Goal: Task Accomplishment & Management: Manage account settings

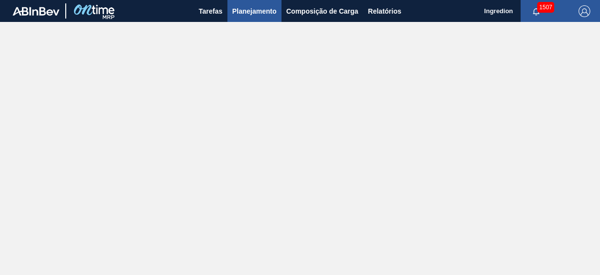
click at [256, 13] on span "Planejamento" at bounding box center [254, 11] width 44 height 12
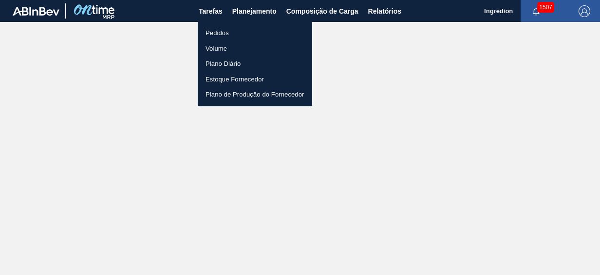
click at [264, 32] on li "Pedidos" at bounding box center [255, 33] width 114 height 16
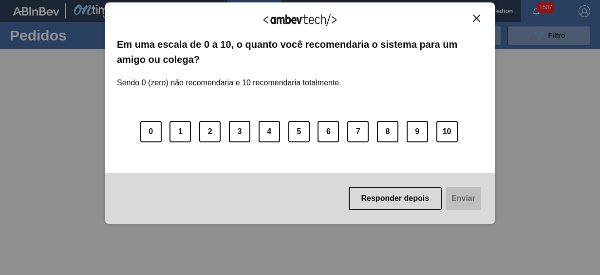
click at [479, 19] on img "Close" at bounding box center [476, 18] width 7 height 7
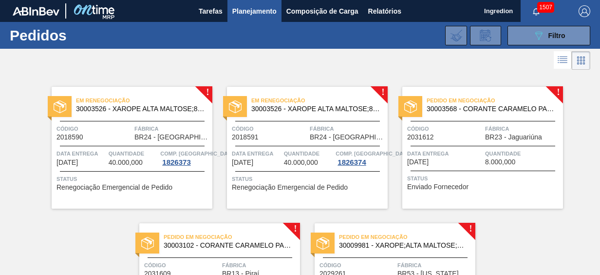
click at [599, 72] on main "Tarefas Planejamento Composição de Carga Relatórios Ingredion 1507 Marcar todas…" at bounding box center [300, 137] width 600 height 275
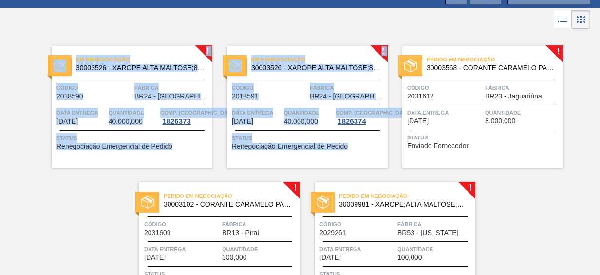
scroll to position [45, 0]
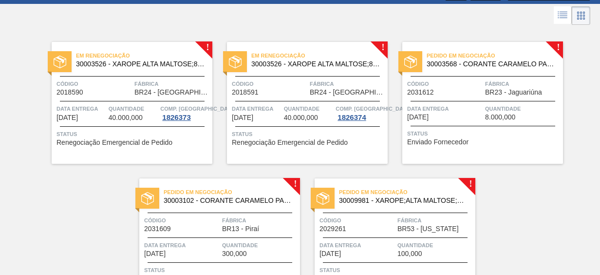
click at [80, 213] on div "! Em renegociação 30003526 - XAROPE ALTA MALTOSE;82%;; Código 2018590 Fábrica B…" at bounding box center [300, 163] width 600 height 273
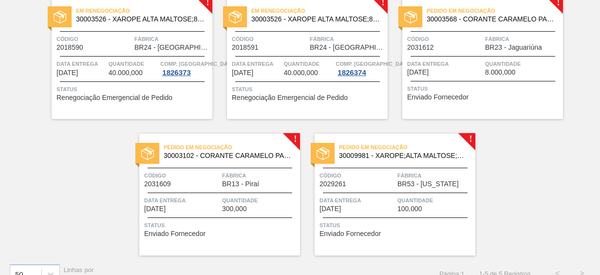
scroll to position [89, 0]
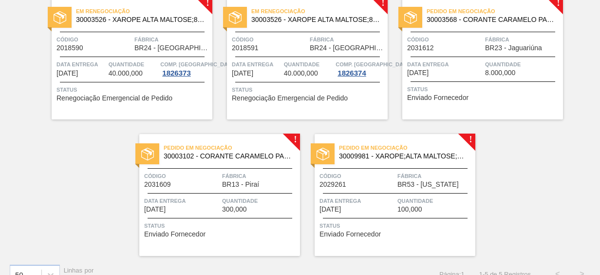
click at [114, 65] on span "Quantidade" at bounding box center [134, 64] width 50 height 10
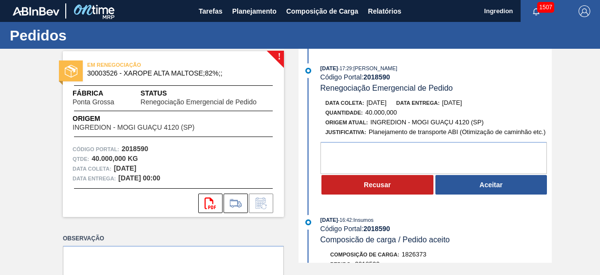
drag, startPoint x: 549, startPoint y: 70, endPoint x: 554, endPoint y: 81, distance: 12.4
click at [554, 81] on div "! EM RENEGOCIAÇÃO 30003526 - XAROPE ALTA MALTOSE;82%;; Fábrica Ponta Grossa Sta…" at bounding box center [300, 156] width 600 height 214
click at [238, 18] on button "Planejamento" at bounding box center [255, 11] width 54 height 22
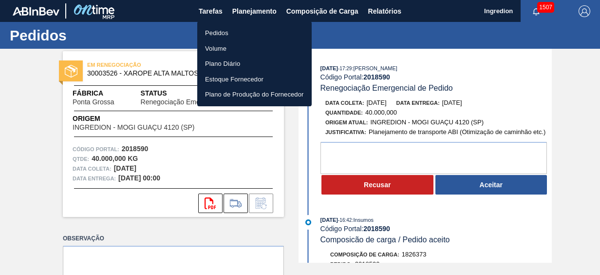
click at [246, 34] on li "Pedidos" at bounding box center [254, 33] width 114 height 16
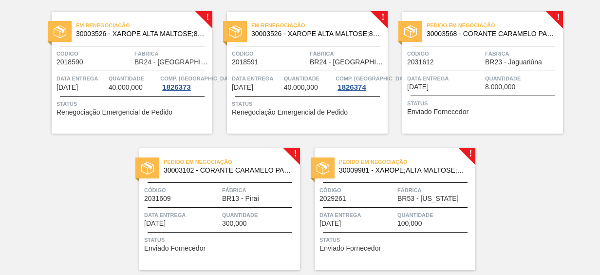
scroll to position [77, 0]
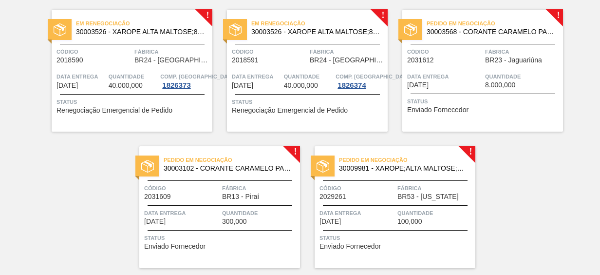
click at [487, 84] on span "8.000,000" at bounding box center [500, 84] width 30 height 7
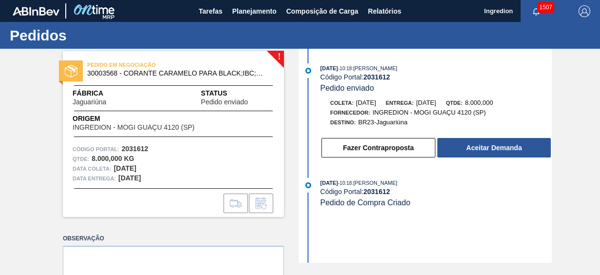
click at [410, 233] on div "16/09/2025 - 10:18 : JULIA SILVA DE ALMEIDA Código Portal: 2031612 Pedido envia…" at bounding box center [426, 156] width 251 height 214
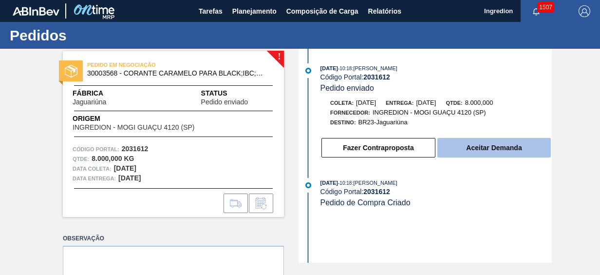
click at [483, 151] on button "Aceitar Demanda" at bounding box center [494, 147] width 114 height 19
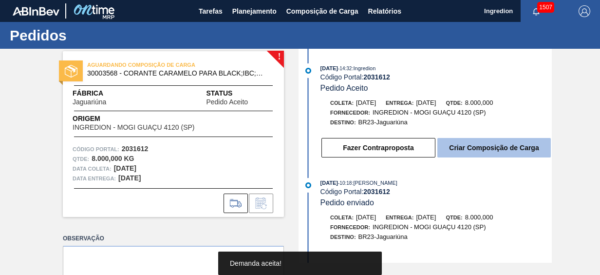
click at [474, 155] on button "Criar Composição de Carga" at bounding box center [494, 147] width 114 height 19
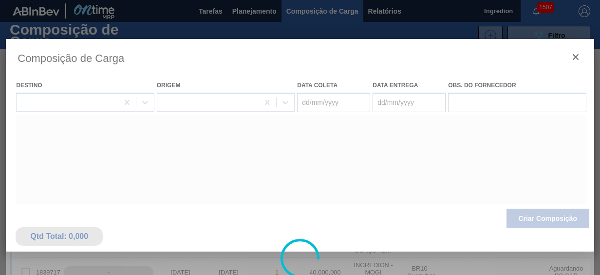
type coleta "[DATE]"
type entrega "[DATE]"
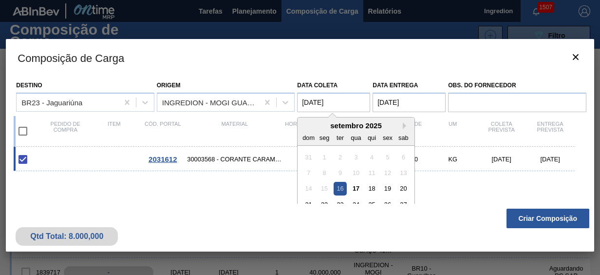
click at [306, 104] on coleta "[DATE]" at bounding box center [333, 102] width 73 height 19
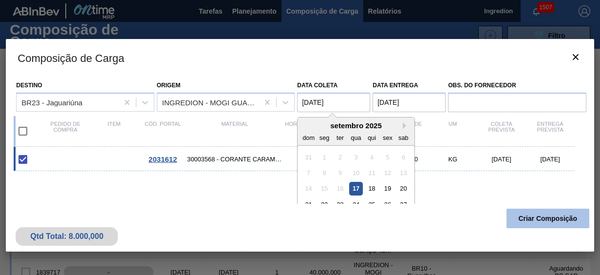
type coleta "[DATE]"
click at [526, 217] on button "Criar Composição" at bounding box center [548, 218] width 83 height 19
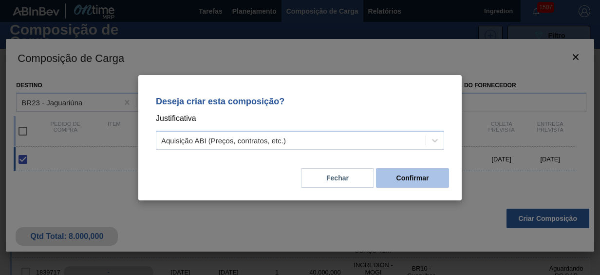
click at [389, 184] on button "Confirmar" at bounding box center [412, 177] width 73 height 19
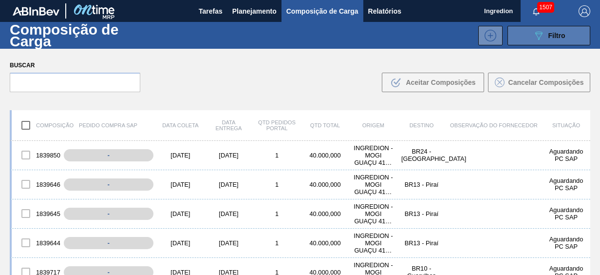
click at [558, 38] on span "Filtro" at bounding box center [557, 36] width 17 height 8
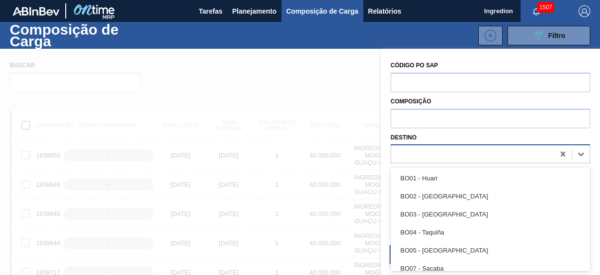
click at [444, 151] on div at bounding box center [472, 154] width 163 height 14
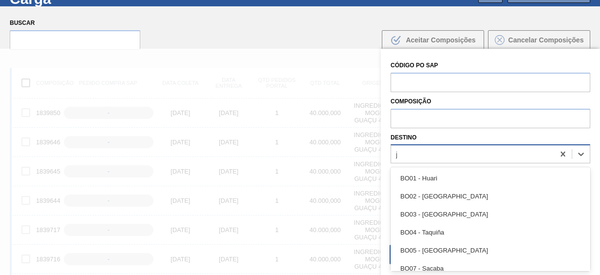
type input "ja"
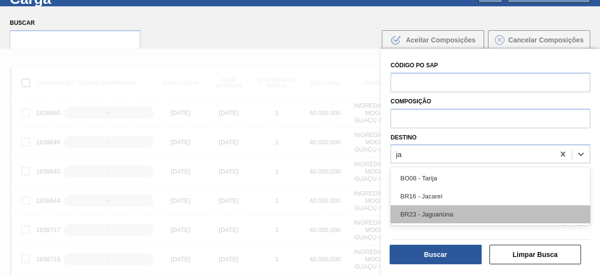
click at [444, 213] on div "BR23 - Jaguariúna" at bounding box center [491, 214] width 200 height 18
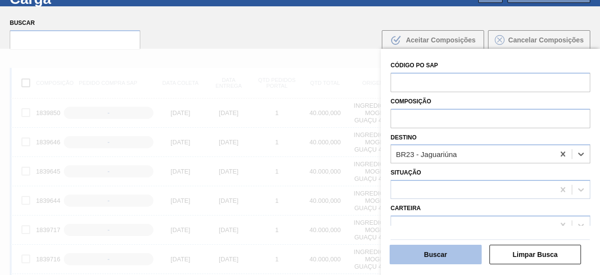
click at [471, 250] on button "Buscar" at bounding box center [436, 254] width 92 height 19
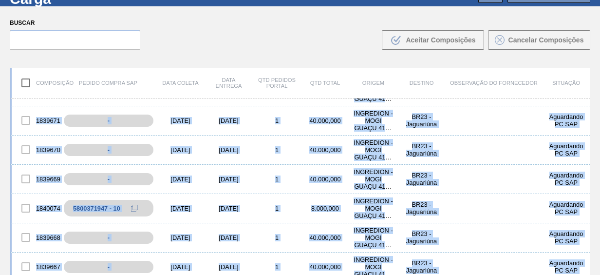
scroll to position [0, 0]
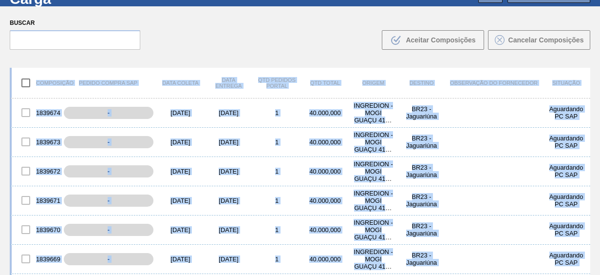
drag, startPoint x: 587, startPoint y: 259, endPoint x: 595, endPoint y: 56, distance: 203.3
click at [595, 56] on div "Composição de Carga 089F7B8B-B2A5-4AFE-B5C0-19BA573D28AC Filtro 089F7B8B-B2A5-4…" at bounding box center [300, 106] width 600 height 253
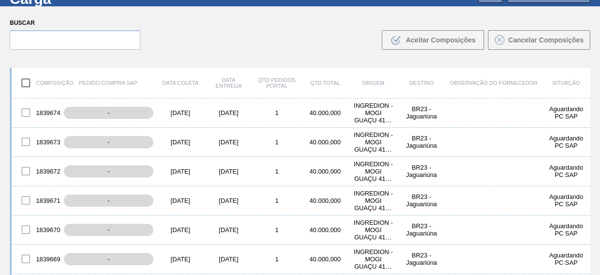
click at [286, 28] on div "Buscar .b{fill:var(--color-action-default)} Aceitar Composições Cancelar Compos…" at bounding box center [300, 32] width 600 height 53
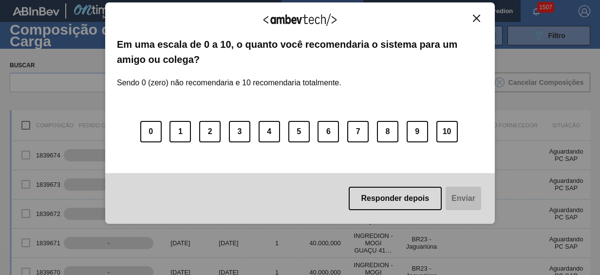
click at [475, 14] on button "Close" at bounding box center [476, 18] width 13 height 8
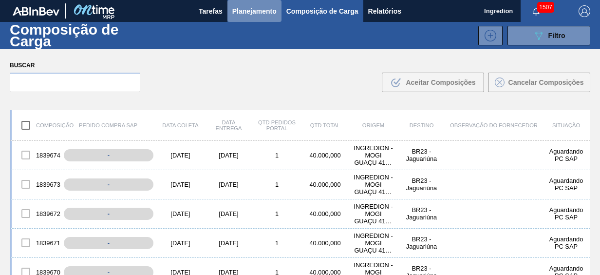
click at [253, 10] on span "Planejamento" at bounding box center [254, 11] width 44 height 12
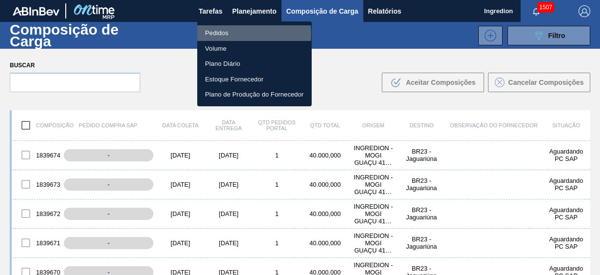
click at [224, 34] on li "Pedidos" at bounding box center [254, 33] width 114 height 16
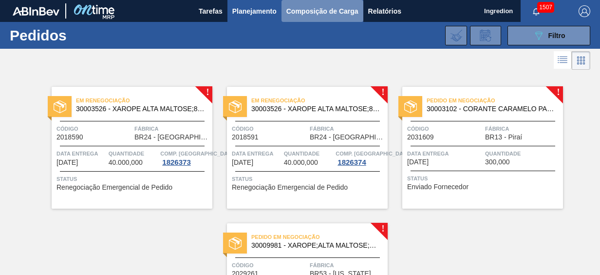
click at [315, 18] on button "Composição de Carga" at bounding box center [323, 11] width 82 height 22
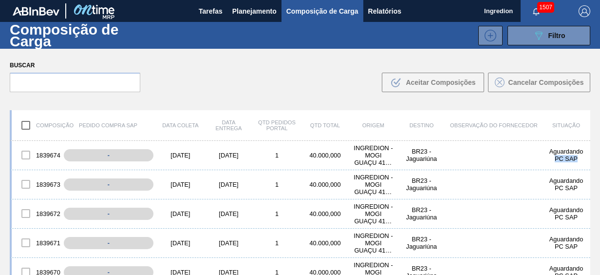
drag, startPoint x: 588, startPoint y: 150, endPoint x: 589, endPoint y: 158, distance: 8.4
click at [589, 158] on div "Composição Pedido Compra SAP Data [PERSON_NAME] Data entrega Qtd Pedidos Portal…" at bounding box center [300, 223] width 600 height 243
click at [515, 33] on button "089F7B8B-B2A5-4AFE-B5C0-19BA573D28AC Filtro" at bounding box center [549, 35] width 83 height 19
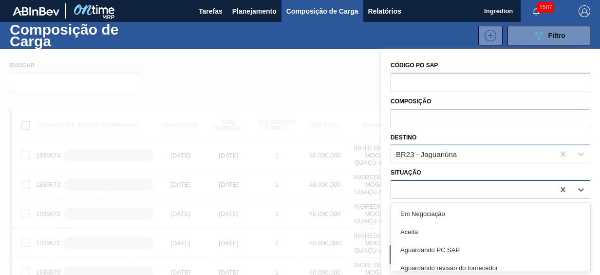
click at [462, 187] on div at bounding box center [472, 190] width 163 height 14
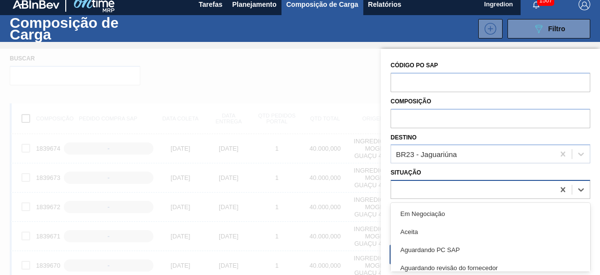
scroll to position [7, 0]
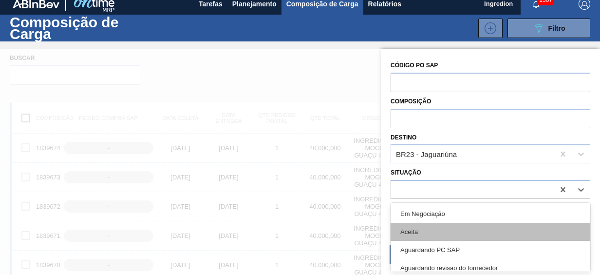
click at [447, 228] on div "Aceita" at bounding box center [491, 232] width 200 height 18
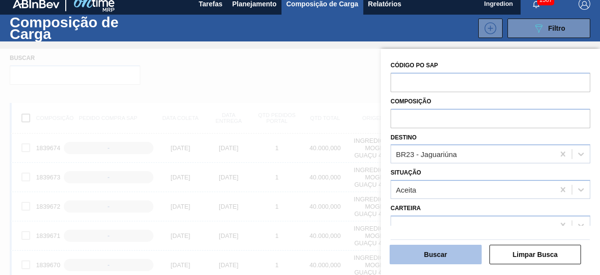
click at [455, 259] on button "Buscar" at bounding box center [436, 254] width 92 height 19
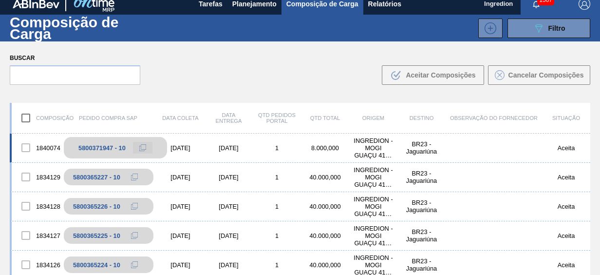
click at [136, 144] on button at bounding box center [142, 148] width 19 height 12
click at [144, 146] on icon at bounding box center [142, 147] width 7 height 7
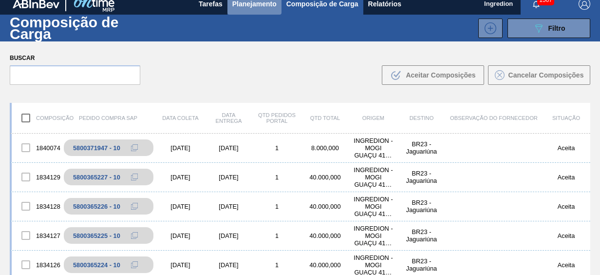
click at [252, 2] on span "Planejamento" at bounding box center [254, 4] width 44 height 12
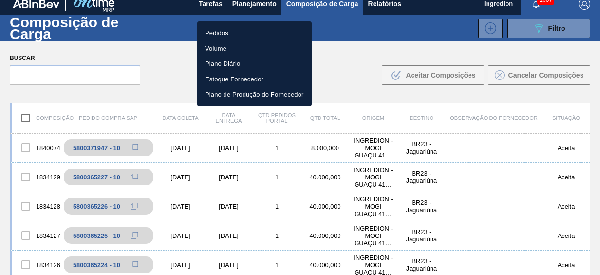
click at [220, 32] on li "Pedidos" at bounding box center [254, 33] width 114 height 16
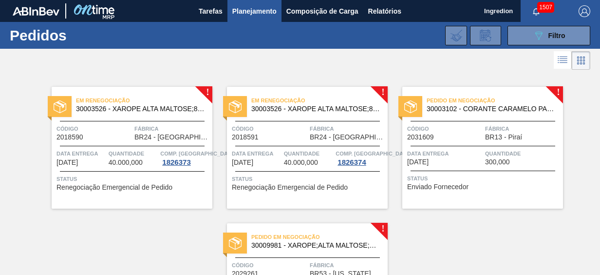
click at [492, 138] on span "BR13 - Piraí" at bounding box center [503, 136] width 37 height 7
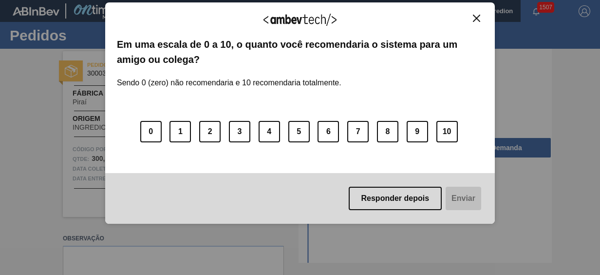
click at [476, 16] on img "Close" at bounding box center [476, 18] width 7 height 7
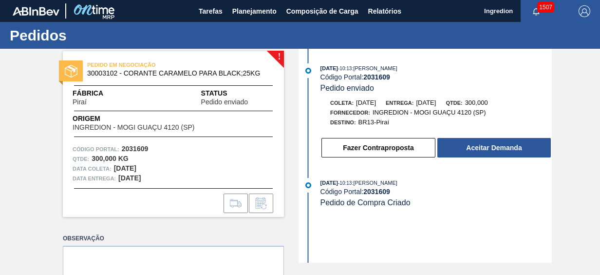
click at [134, 150] on strong "2031609" at bounding box center [135, 149] width 27 height 8
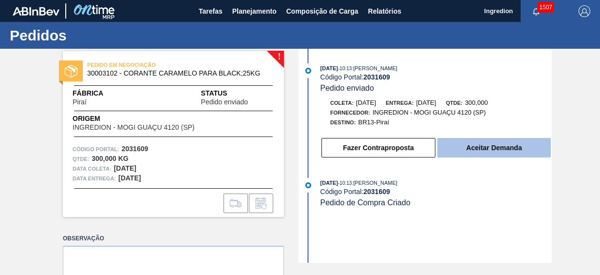
click at [475, 150] on button "Aceitar Demanda" at bounding box center [494, 147] width 114 height 19
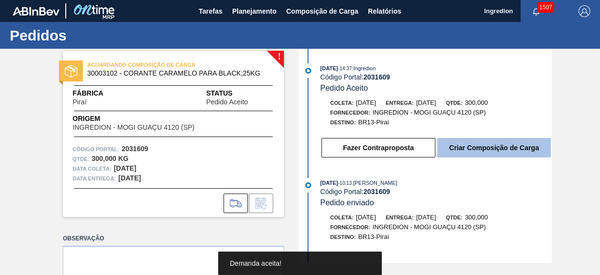
click at [490, 143] on button "Criar Composição de Carga" at bounding box center [494, 147] width 114 height 19
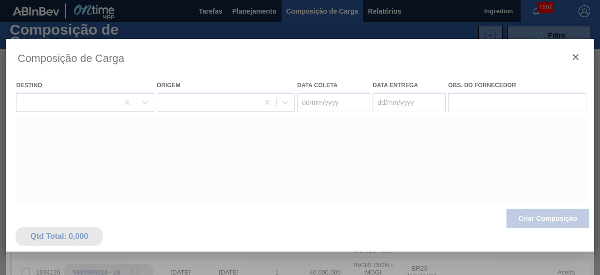
type coleta "[DATE]"
type entrega "[DATE]"
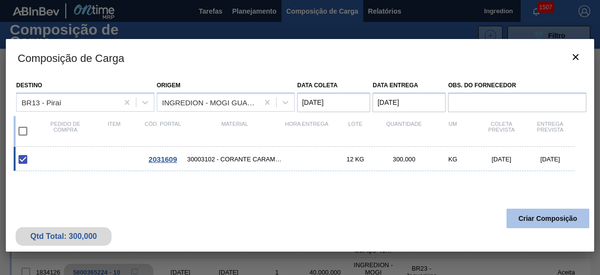
click at [523, 215] on button "Criar Composição" at bounding box center [548, 218] width 83 height 19
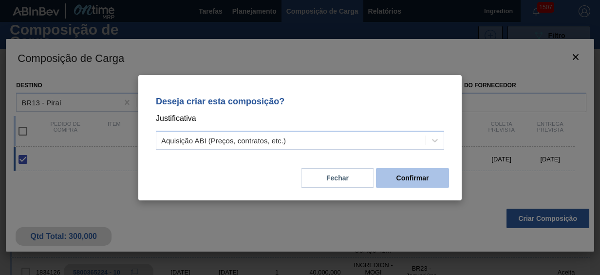
click at [406, 176] on button "Confirmar" at bounding box center [412, 177] width 73 height 19
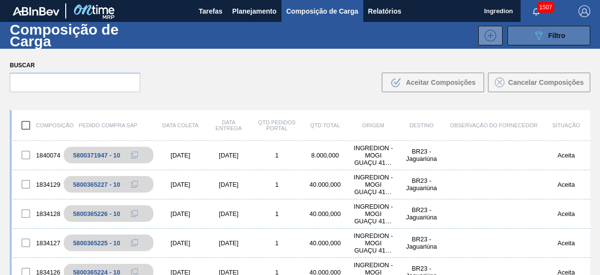
click at [540, 37] on icon "089F7B8B-B2A5-4AFE-B5C0-19BA573D28AC" at bounding box center [539, 36] width 12 height 12
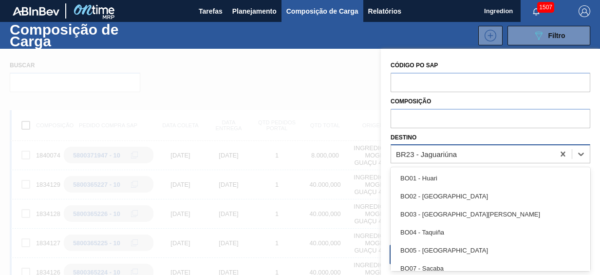
click at [473, 154] on div "BR23 - Jaguariúna" at bounding box center [472, 154] width 163 height 14
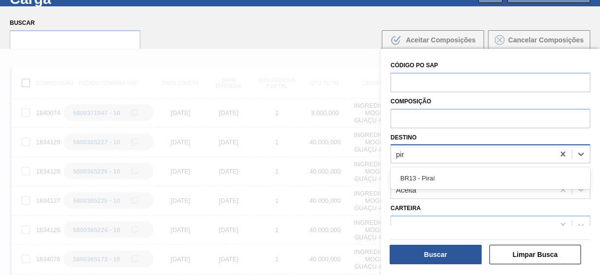
type input "pira"
click at [463, 175] on div "BR13 - Piraí" at bounding box center [491, 178] width 200 height 18
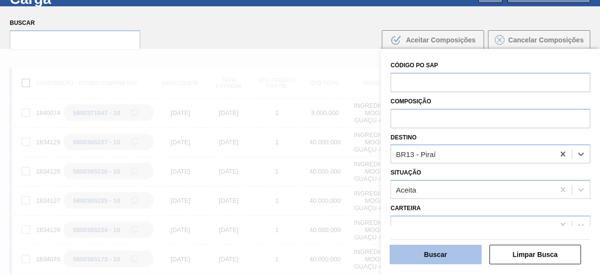
click at [446, 248] on button "Buscar" at bounding box center [436, 254] width 92 height 19
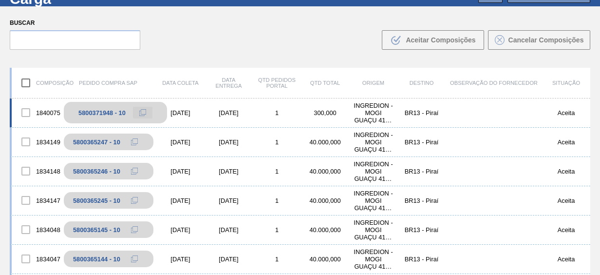
click at [137, 112] on button at bounding box center [142, 113] width 19 height 12
drag, startPoint x: 598, startPoint y: 52, endPoint x: 599, endPoint y: 17, distance: 35.1
click at [599, 17] on main "Tarefas Planejamento Composição de Carga Relatórios Ingredion 1507 Marcar todas…" at bounding box center [300, 137] width 600 height 275
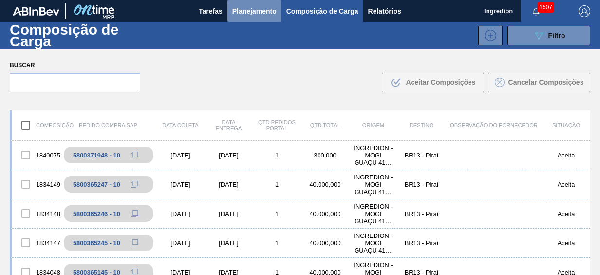
click at [264, 10] on span "Planejamento" at bounding box center [254, 11] width 44 height 12
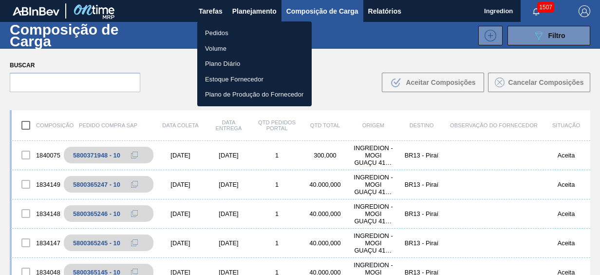
click at [255, 31] on li "Pedidos" at bounding box center [254, 33] width 114 height 16
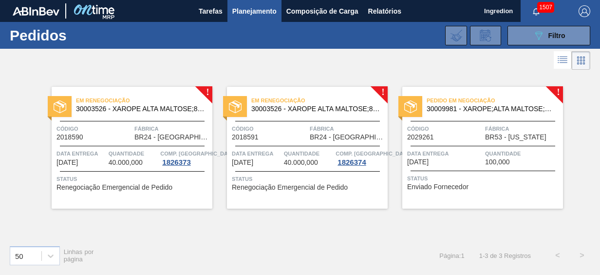
click at [475, 135] on div "Código 2029261" at bounding box center [445, 132] width 76 height 17
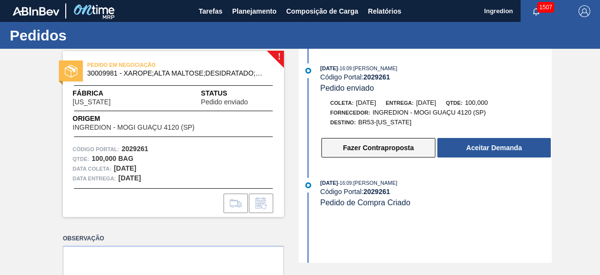
click at [383, 146] on button "Fazer Contraproposta" at bounding box center [379, 147] width 114 height 19
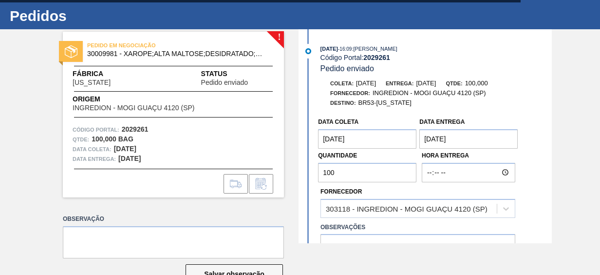
scroll to position [29, 0]
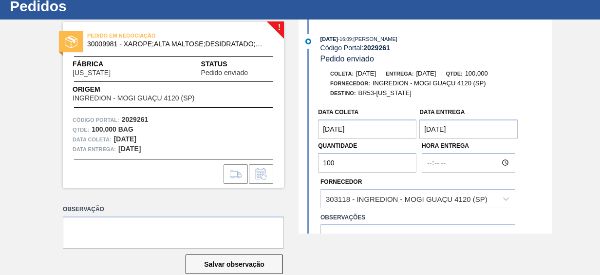
drag, startPoint x: 552, startPoint y: 100, endPoint x: 553, endPoint y: 106, distance: 5.4
click at [553, 106] on div "! PEDIDO EM NEGOCIAÇÃO 30009981 - XAROPE;ALTA MALTOSE;DESIDRATADO;SACO;25K Fábr…" at bounding box center [300, 126] width 600 height 214
drag, startPoint x: 551, startPoint y: 101, endPoint x: 552, endPoint y: 106, distance: 5.4
click at [552, 106] on div "! PEDIDO EM NEGOCIAÇÃO 30009981 - XAROPE;ALTA MALTOSE;DESIDRATADO;SACO;25K Fábr…" at bounding box center [300, 126] width 600 height 214
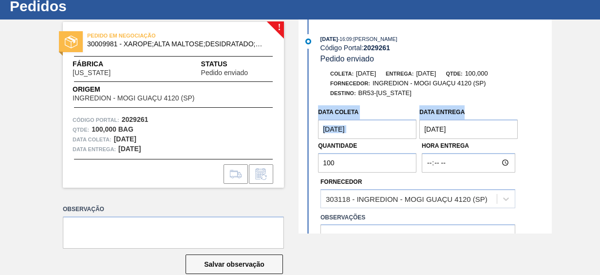
drag, startPoint x: 549, startPoint y: 102, endPoint x: 549, endPoint y: 110, distance: 7.8
click at [549, 110] on div "[PERSON_NAME]: [DATE] Entrega: [DATE] Qtde: 100,000 Fornecedor: INGREDION - MOG…" at bounding box center [426, 179] width 251 height 221
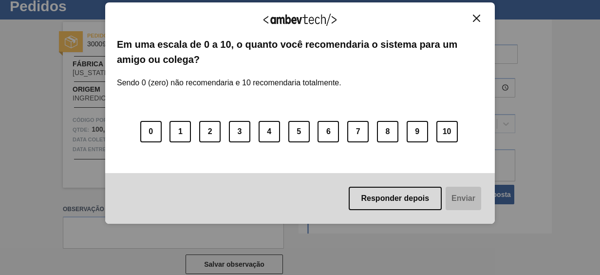
scroll to position [78, 0]
click at [475, 17] on img "Close" at bounding box center [476, 18] width 7 height 7
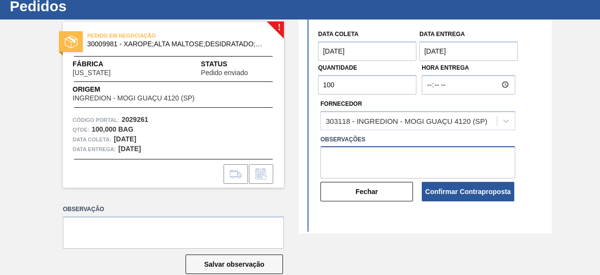
click at [391, 156] on textarea at bounding box center [418, 162] width 195 height 32
type textarea "Ainda nao temos negociação para esse item."
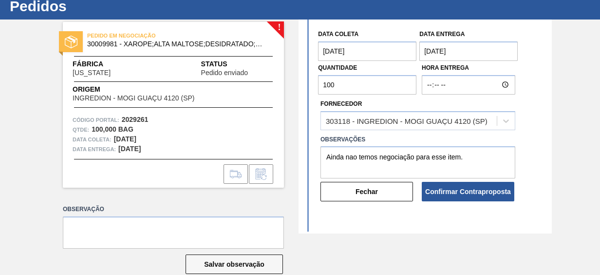
click at [454, 47] on entrega "[DATE]" at bounding box center [468, 50] width 98 height 19
click at [527, 52] on div "Data [PERSON_NAME] [DATE] Data entrega [DATE] Quantidade 100 Hora Entrega Forne…" at bounding box center [426, 113] width 251 height 177
click at [182, 233] on textarea at bounding box center [173, 232] width 221 height 32
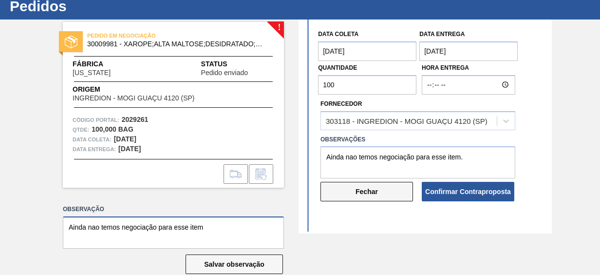
type textarea "Ainda nao temos negociação para esse item"
click at [365, 192] on button "Fechar" at bounding box center [367, 191] width 93 height 19
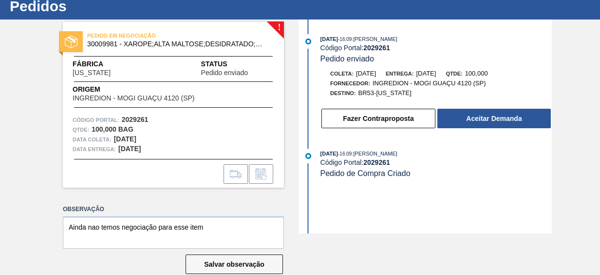
scroll to position [0, 0]
click at [258, 269] on button "Salvar observação" at bounding box center [234, 263] width 97 height 19
